Goal: Task Accomplishment & Management: Use online tool/utility

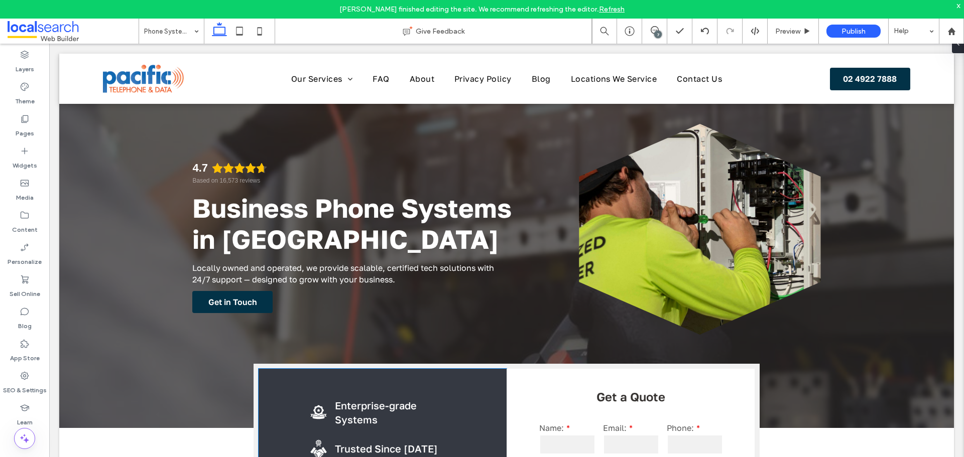
scroll to position [251, 0]
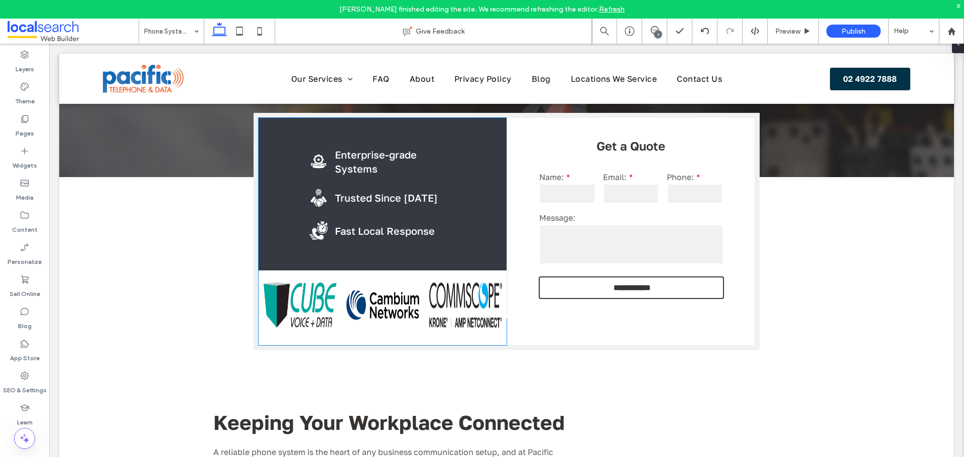
click at [429, 300] on img at bounding box center [465, 305] width 73 height 45
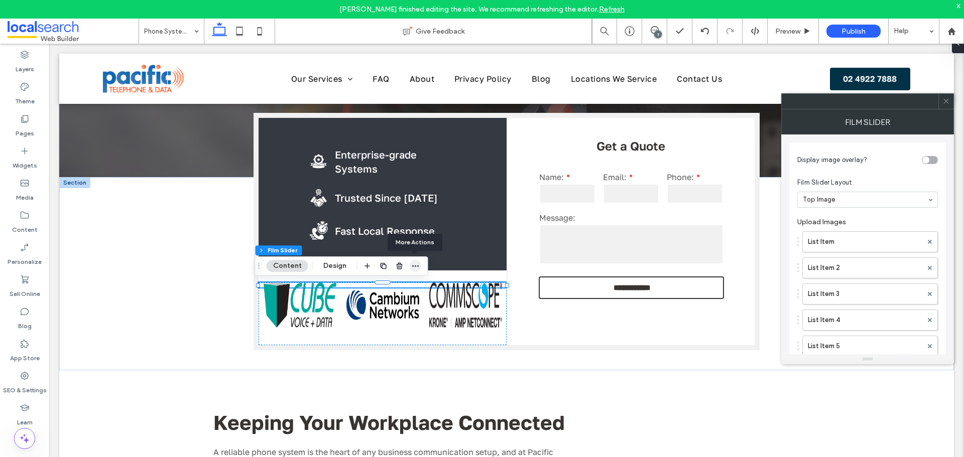
click at [412, 267] on use "button" at bounding box center [415, 267] width 7 height 2
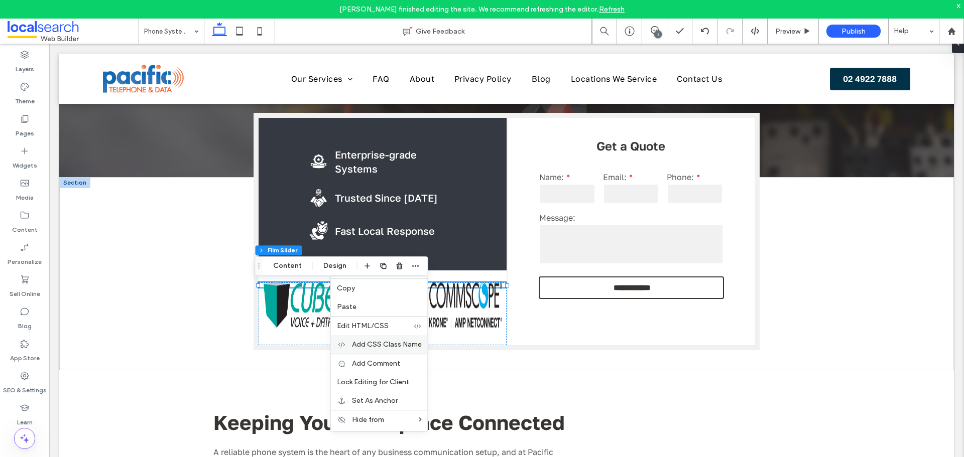
click at [411, 346] on span "Add CSS Class Name" at bounding box center [387, 344] width 70 height 9
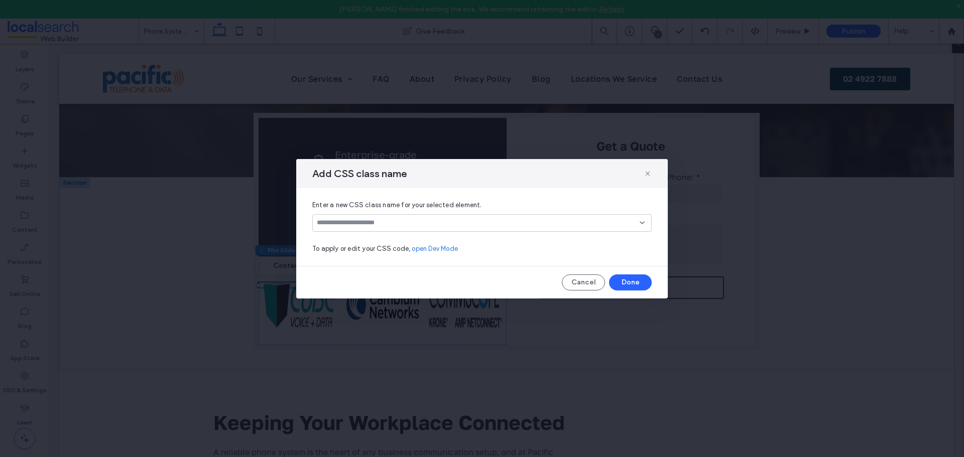
click at [413, 220] on input at bounding box center [478, 223] width 323 height 8
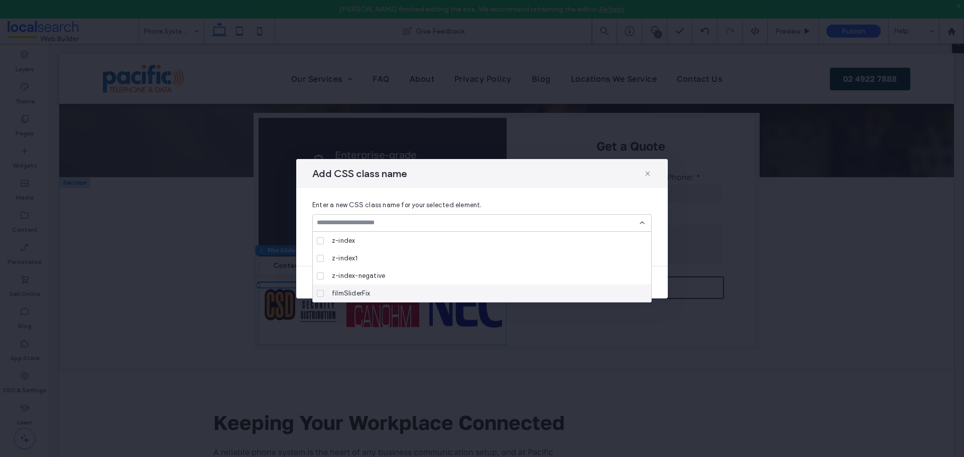
click at [400, 287] on div "filmSliderFix" at bounding box center [485, 294] width 315 height 18
click at [645, 225] on icon at bounding box center [642, 223] width 8 height 8
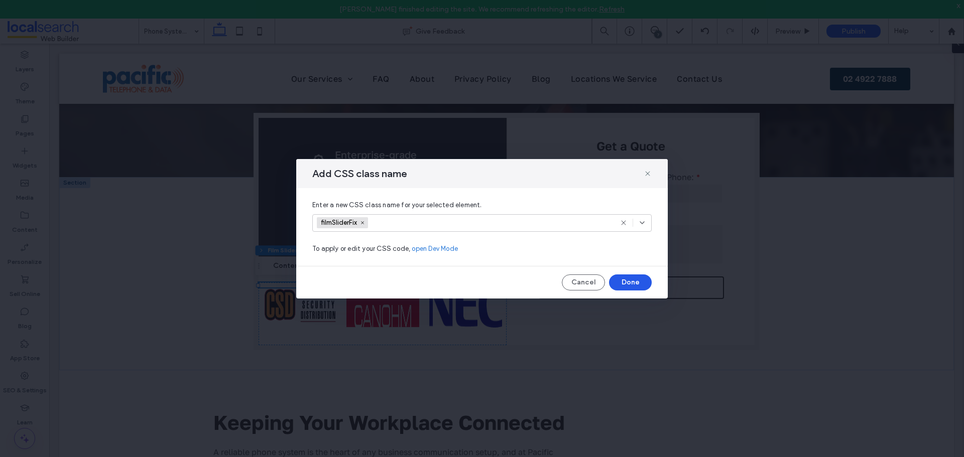
click at [636, 283] on button "Done" at bounding box center [630, 283] width 43 height 16
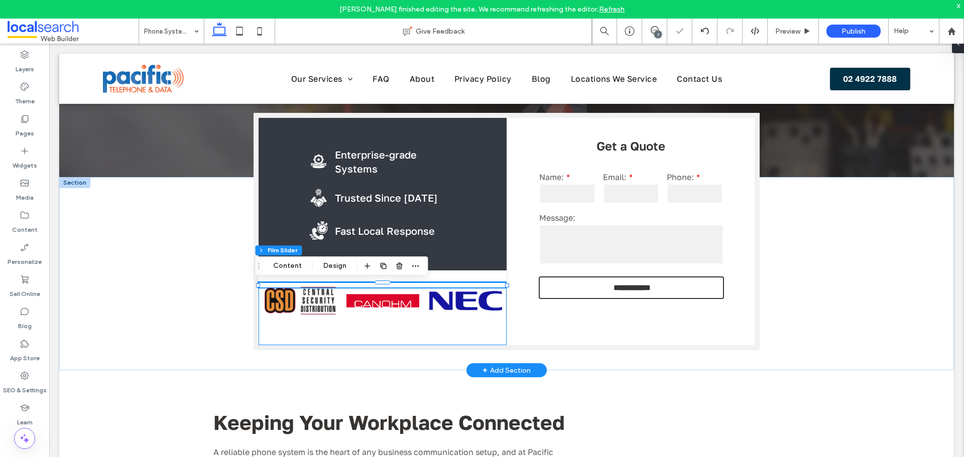
click at [355, 331] on div at bounding box center [383, 314] width 248 height 63
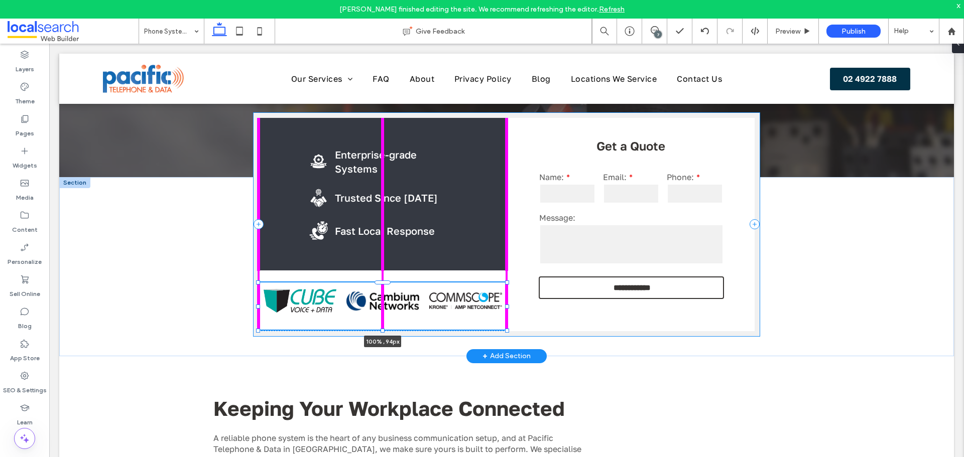
drag, startPoint x: 379, startPoint y: 347, endPoint x: 384, endPoint y: 331, distance: 16.4
click at [384, 331] on div "**********" at bounding box center [506, 266] width 603 height 179
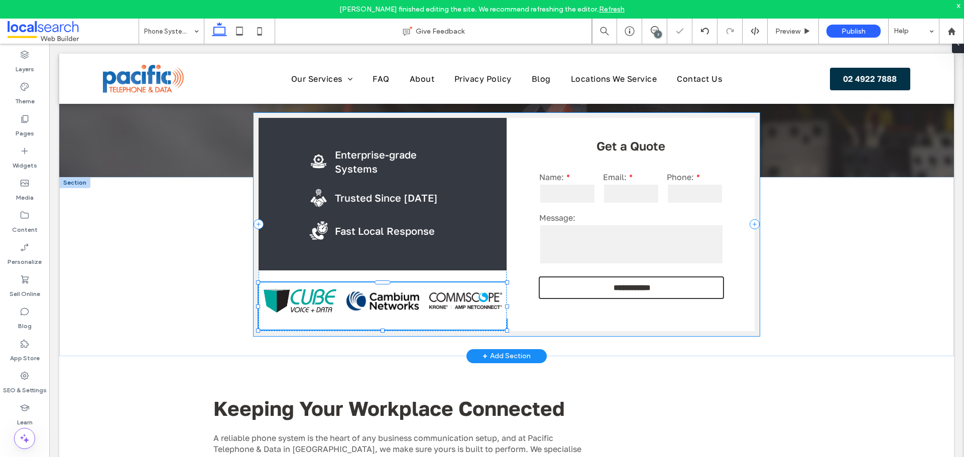
type input "**"
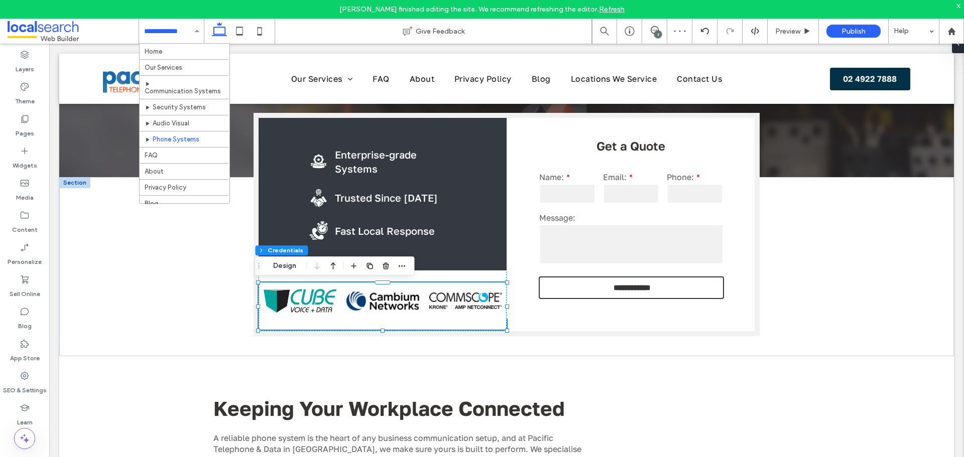
click at [167, 37] on input at bounding box center [169, 31] width 50 height 25
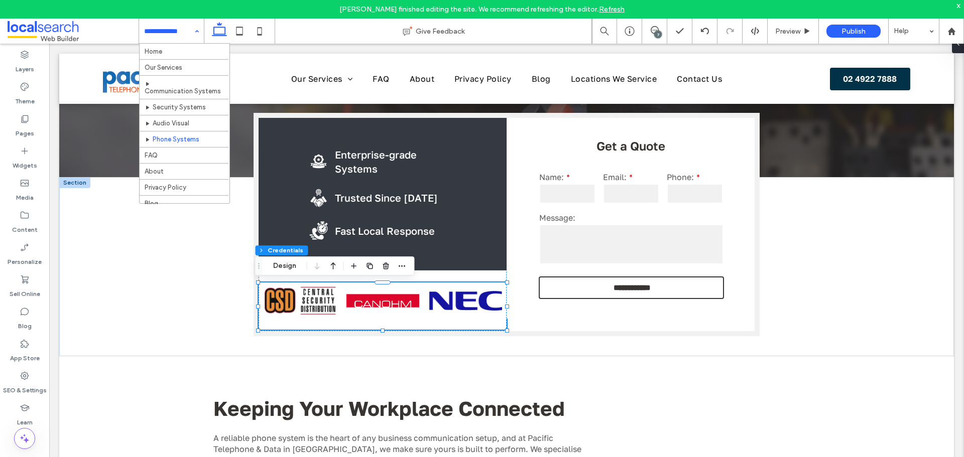
click at [182, 35] on input at bounding box center [169, 31] width 50 height 25
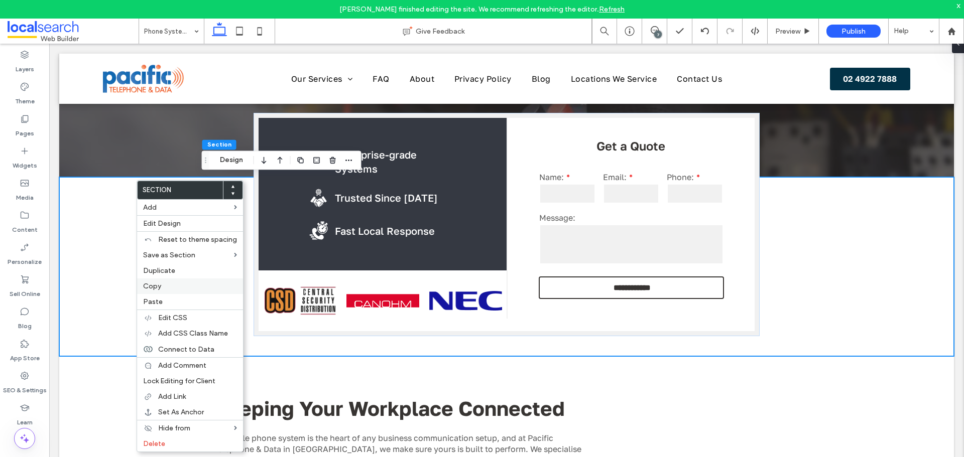
click at [164, 288] on label "Copy" at bounding box center [190, 286] width 94 height 9
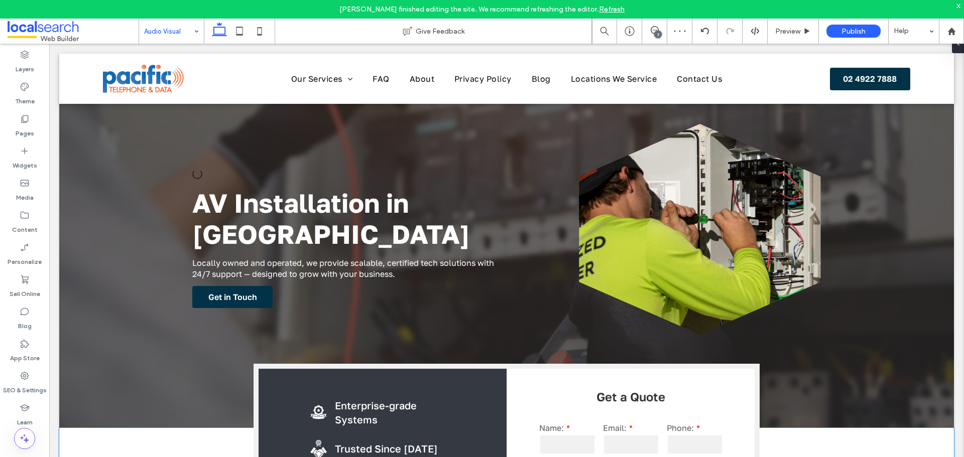
scroll to position [201, 0]
